Goal: Task Accomplishment & Management: Use online tool/utility

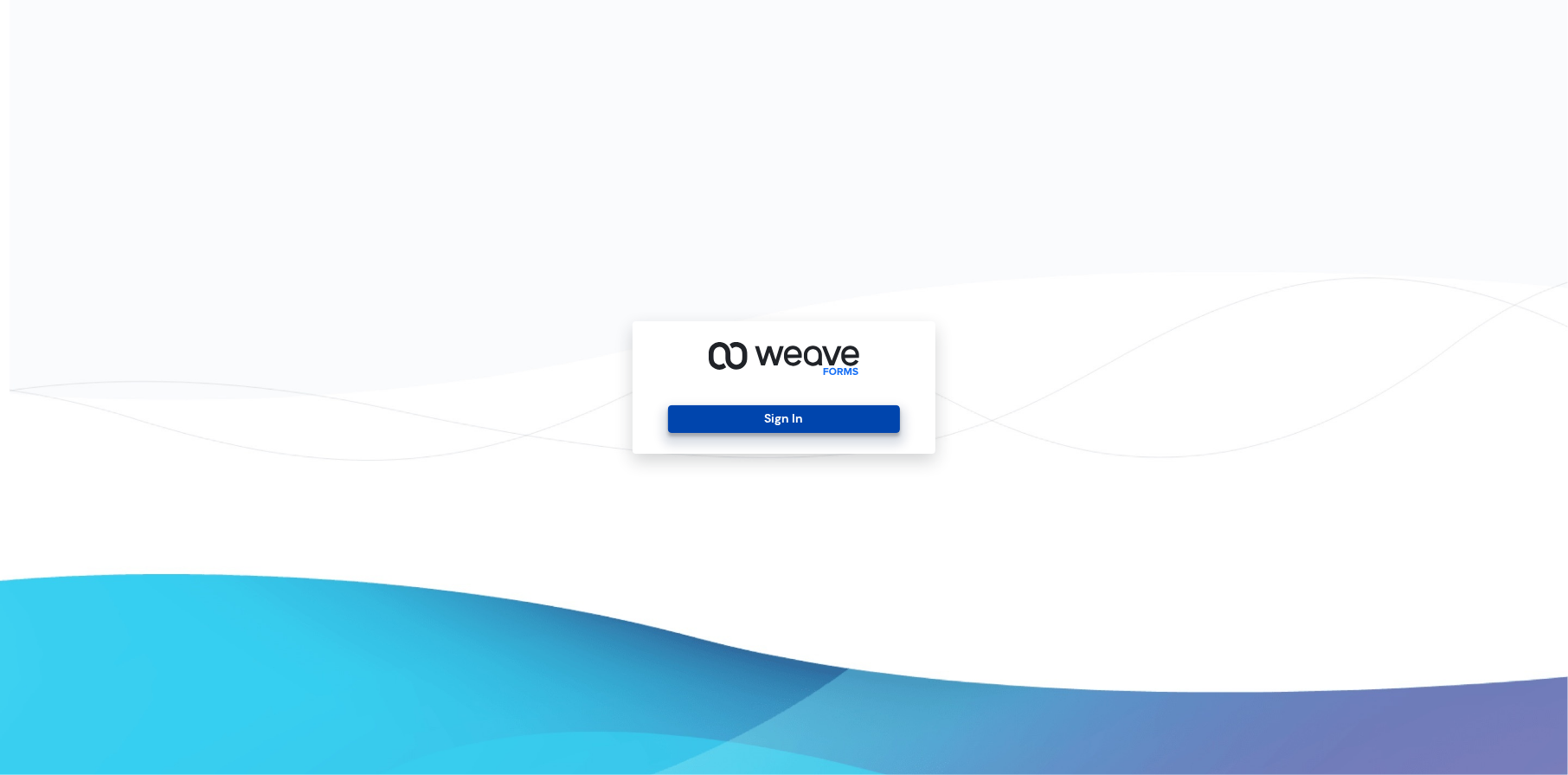
click at [774, 409] on button "Sign In" at bounding box center [784, 419] width 231 height 28
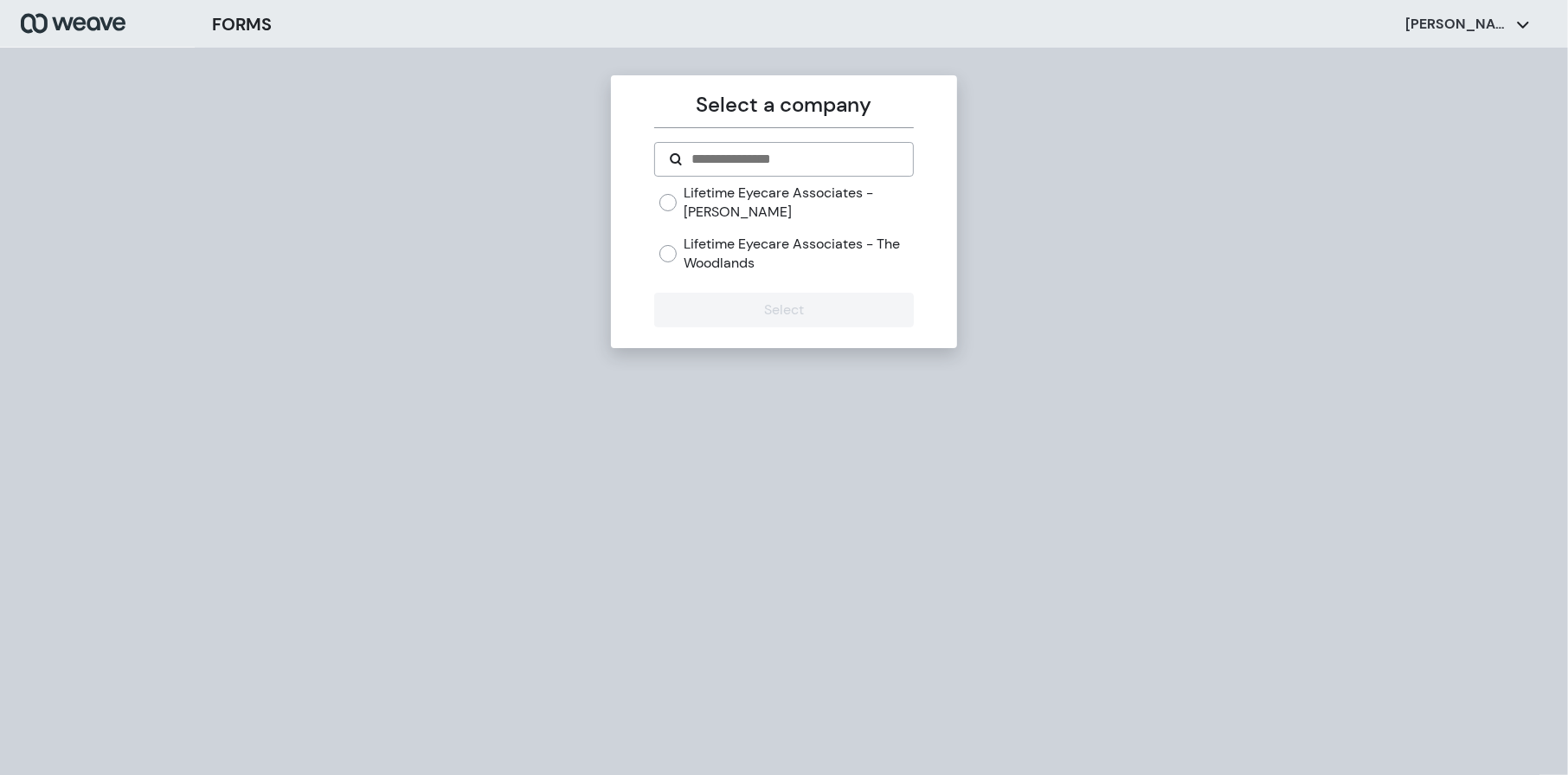
click at [703, 250] on label "Lifetime Eyecare Associates - The Woodlands" at bounding box center [798, 253] width 230 height 37
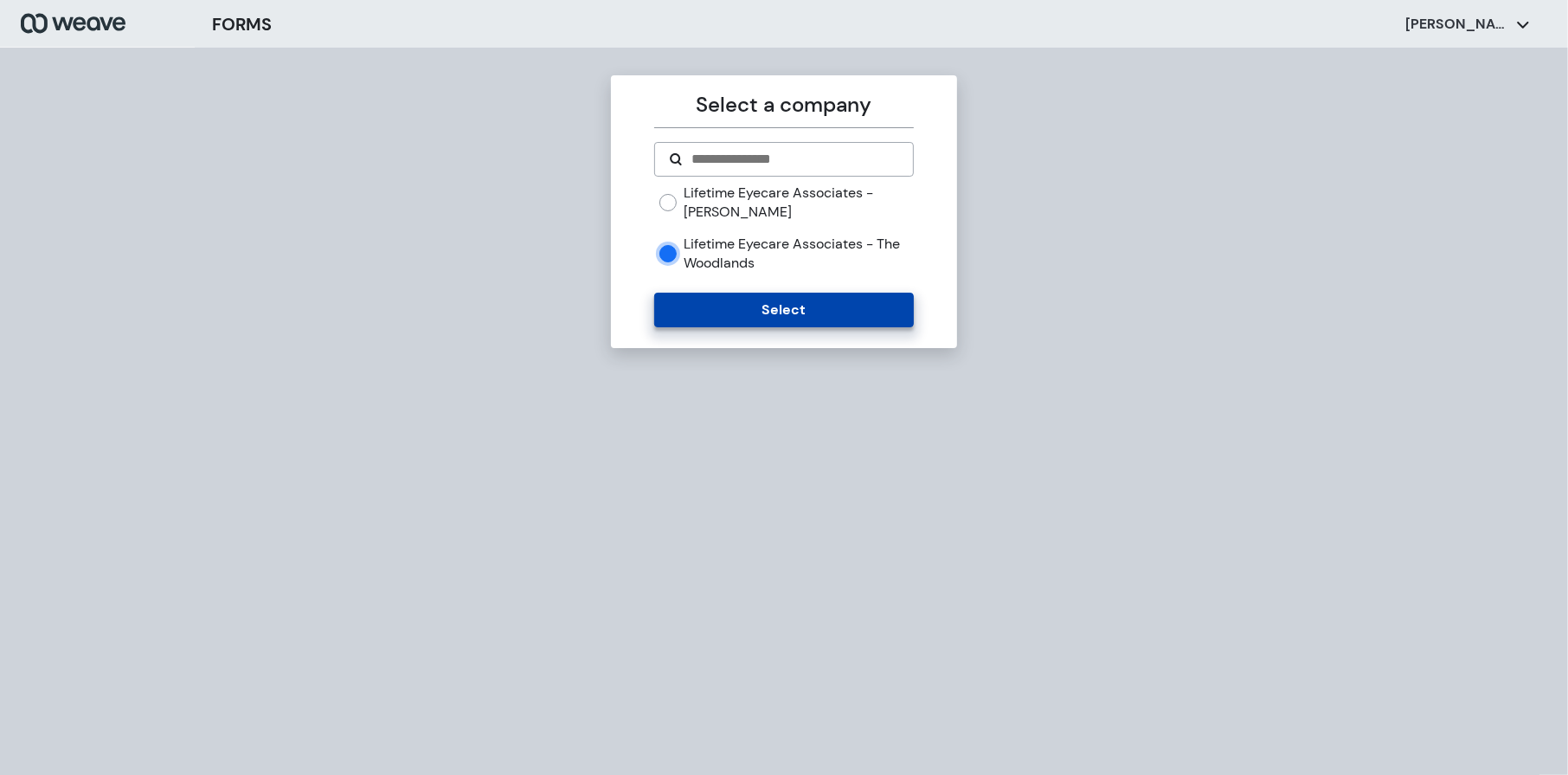
click at [772, 310] on button "Select" at bounding box center [784, 310] width 259 height 35
